Goal: Obtain resource: Download file/media

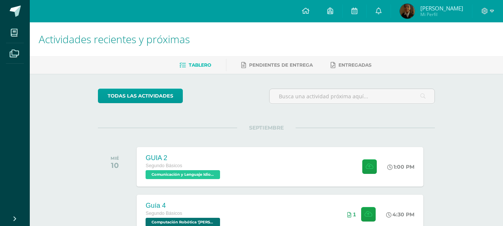
click at [217, 151] on div "GUIA 2 Segundo Básicos Comunicación y Lenguaje Idioma Extranjero '[PERSON_NAME]'" at bounding box center [184, 166] width 94 height 39
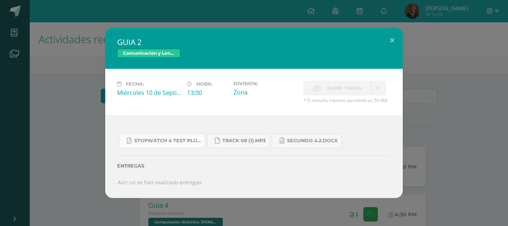
click at [182, 141] on span "Stopwatch 4 Test Plus U8.pdf" at bounding box center [167, 141] width 67 height 6
click at [291, 142] on span "SEGUNDO 4.2.docx" at bounding box center [312, 141] width 51 height 6
click at [224, 140] on span "Track 08 (1).mp3" at bounding box center [245, 141] width 44 height 6
click at [43, 175] on div "GUIA 2 Comunicación y Lenguaje Idioma Extranjero Fecha: [DATE] Hora: 13:00 Divi…" at bounding box center [254, 113] width 503 height 170
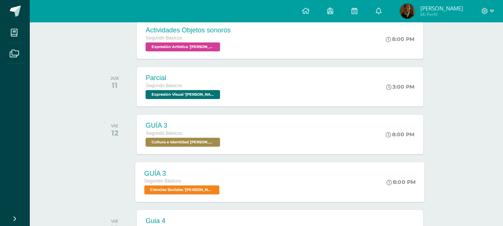
scroll to position [225, 0]
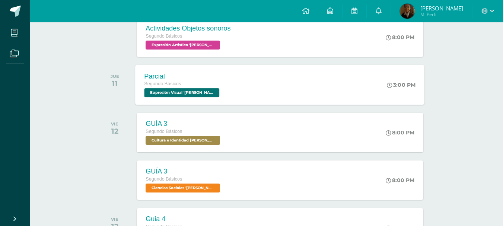
click at [237, 96] on div "Parcial Segundo Básicos Expresión Visual '[PERSON_NAME]' 3:00 PM Parcial Expres…" at bounding box center [279, 85] width 289 height 40
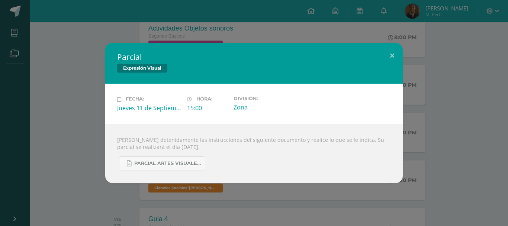
click at [63, 122] on div "Parcial Expresión Visual Fecha: [DATE] Hora: 15:00 División: Zona" at bounding box center [254, 113] width 503 height 140
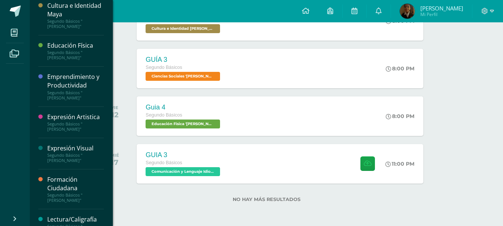
scroll to position [200, 0]
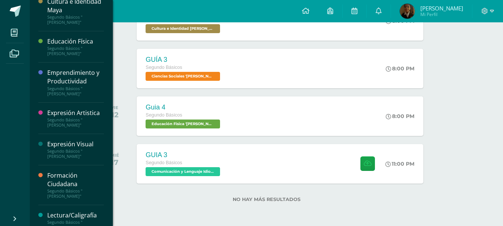
click at [80, 117] on div "Segundo Básicos "[PERSON_NAME]"" at bounding box center [75, 122] width 57 height 10
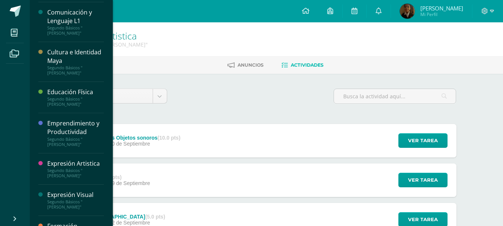
scroll to position [186, 0]
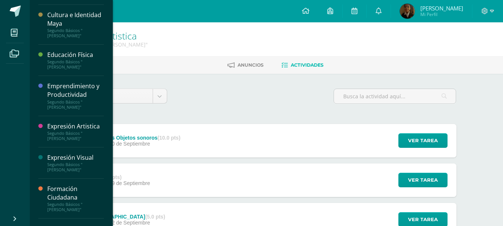
click at [62, 153] on div "Expresión Visual" at bounding box center [75, 157] width 57 height 9
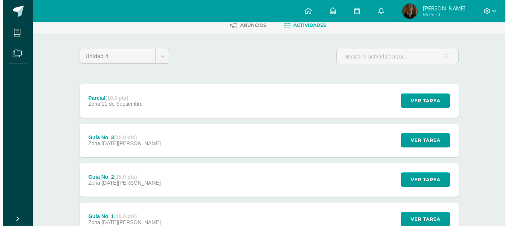
scroll to position [99, 0]
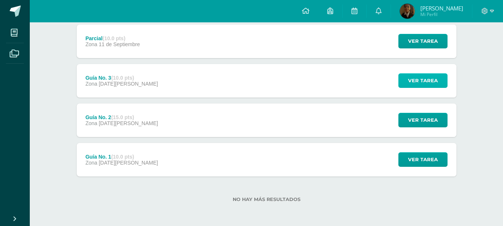
click at [409, 79] on span "Ver tarea" at bounding box center [423, 81] width 30 height 14
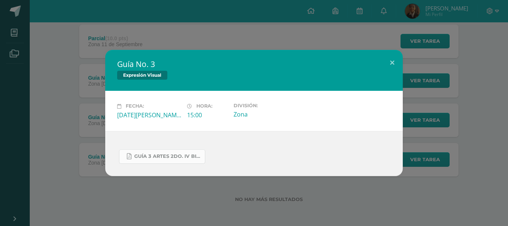
click at [165, 157] on span "GUÍA 3 ARTES 2DO. IV BIM.docx.pdf" at bounding box center [167, 156] width 67 height 6
click at [64, 79] on div "Guía No. 3 Expresión Visual Fecha: Viernes 29 de Agosto Hora: 15:00 División: Z…" at bounding box center [254, 113] width 503 height 126
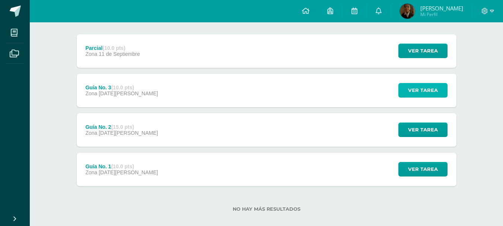
scroll to position [62, 0]
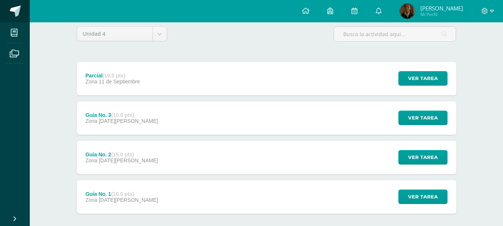
click at [18, 12] on span at bounding box center [15, 11] width 11 height 11
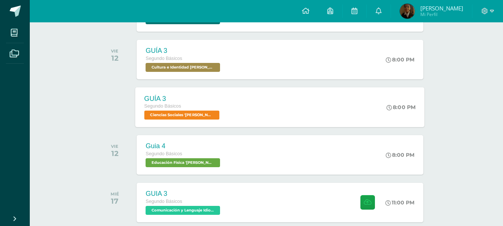
scroll to position [335, 0]
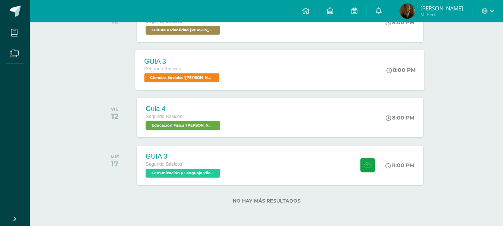
click at [284, 76] on div "GUÍA 3 Segundo Básicos Ciencias Sociales '[PERSON_NAME]' 8:00 PM GUÍA 3 Ciencia…" at bounding box center [279, 70] width 289 height 40
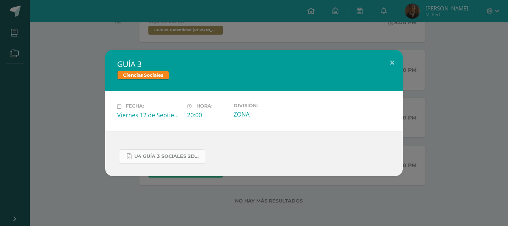
click at [182, 154] on span "U4 GUÍA 3 SOCIALES 2DO.pdf" at bounding box center [167, 156] width 67 height 6
click at [109, 116] on div "Fecha: [DATE] Hora: 20:00 División: ZONA" at bounding box center [254, 111] width 298 height 40
click at [100, 117] on div "GUÍA 3 Ciencias Sociales Fecha: [DATE] Hora: 20:00 División: ZONA" at bounding box center [254, 113] width 503 height 126
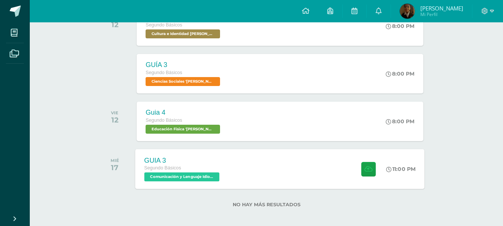
scroll to position [337, 0]
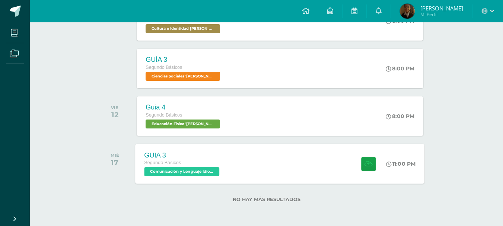
click at [221, 160] on div "GUIA 3 Segundo Básicos Comunicación y Lenguaje Idioma Extranjero '[PERSON_NAME]'" at bounding box center [182, 164] width 95 height 40
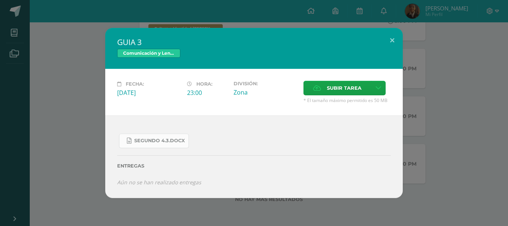
click at [156, 146] on link "SEGUNDO 4.3.docx" at bounding box center [154, 141] width 70 height 15
click at [90, 154] on div "GUIA 3 Comunicación y Lenguaje Idioma Extranjero Fecha: [DATE] Hora: 23:00 Divi…" at bounding box center [254, 113] width 503 height 170
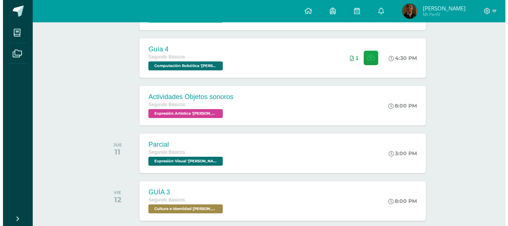
scroll to position [150, 0]
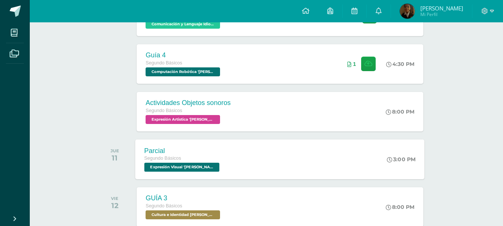
click at [249, 157] on div "Parcial Segundo Básicos Expresión Visual '[PERSON_NAME]' 3:00 PM Parcial Expres…" at bounding box center [279, 159] width 289 height 40
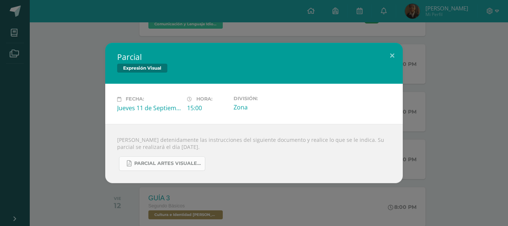
click at [162, 164] on span "PARCIAL ARTES VISUALES. IV BIM.docx.pdf" at bounding box center [167, 163] width 67 height 6
